Goal: Task Accomplishment & Management: Manage account settings

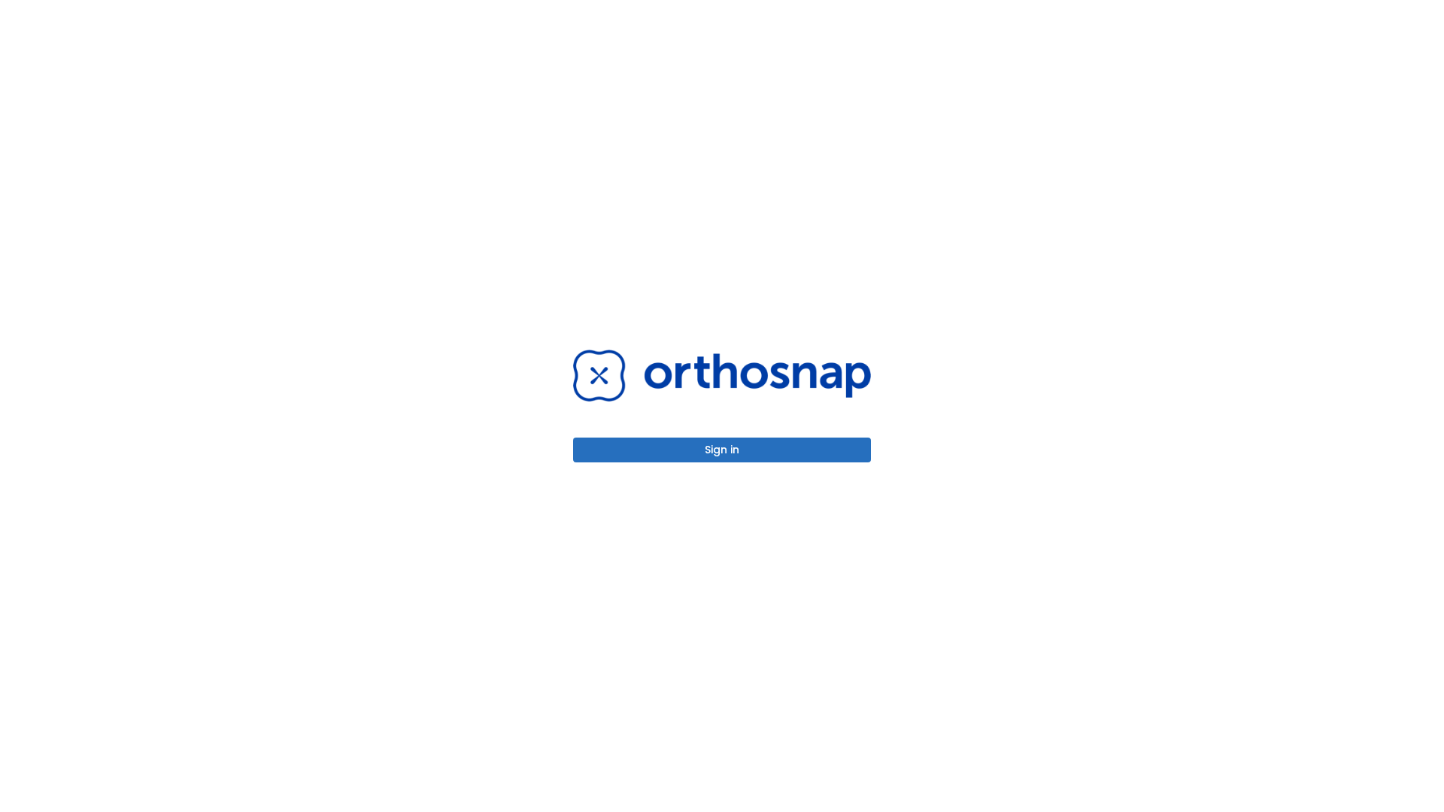
click at [722, 450] on button "Sign in" at bounding box center [722, 450] width 298 height 25
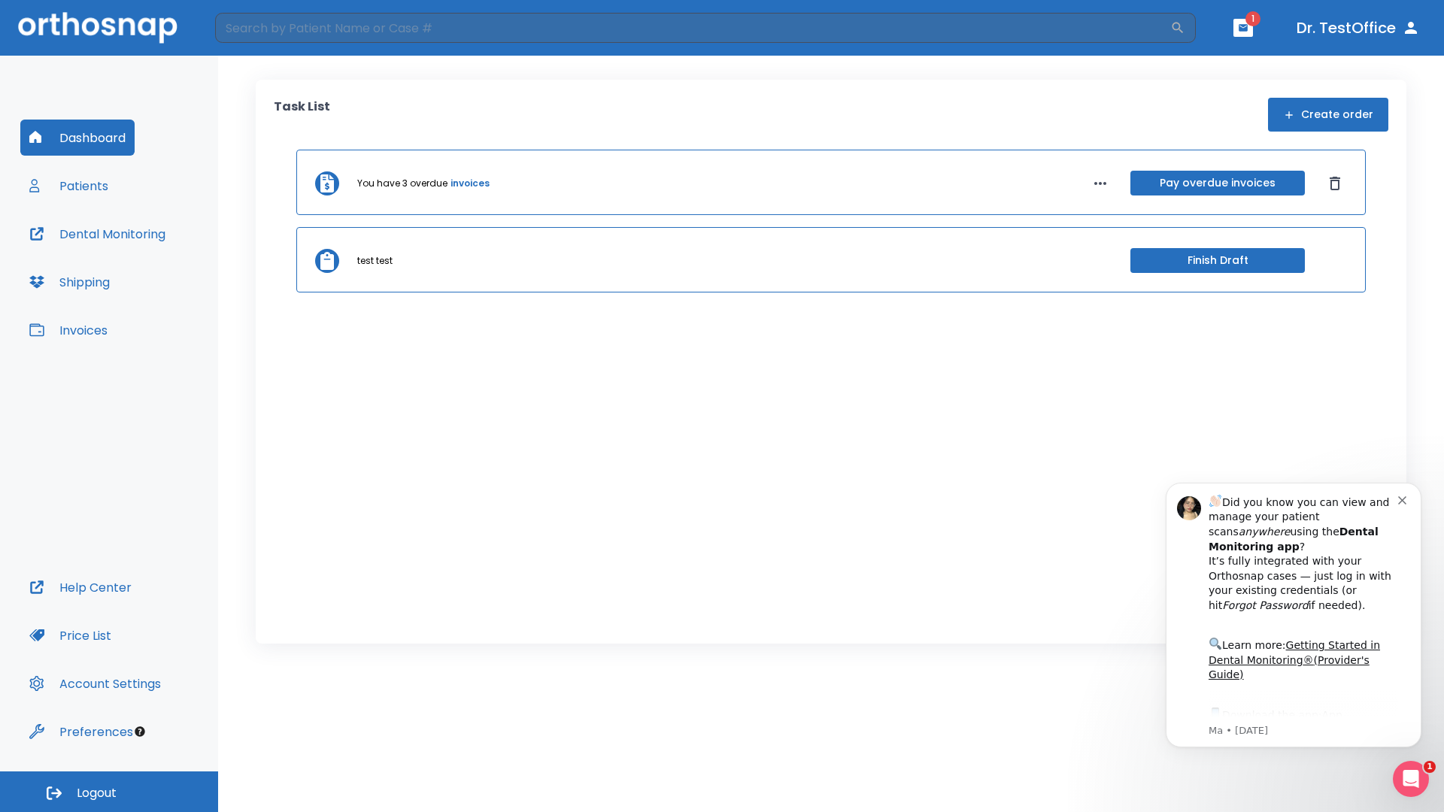
click at [109, 792] on span "Logout" at bounding box center [97, 793] width 40 height 17
